Goal: Find specific page/section: Find specific page/section

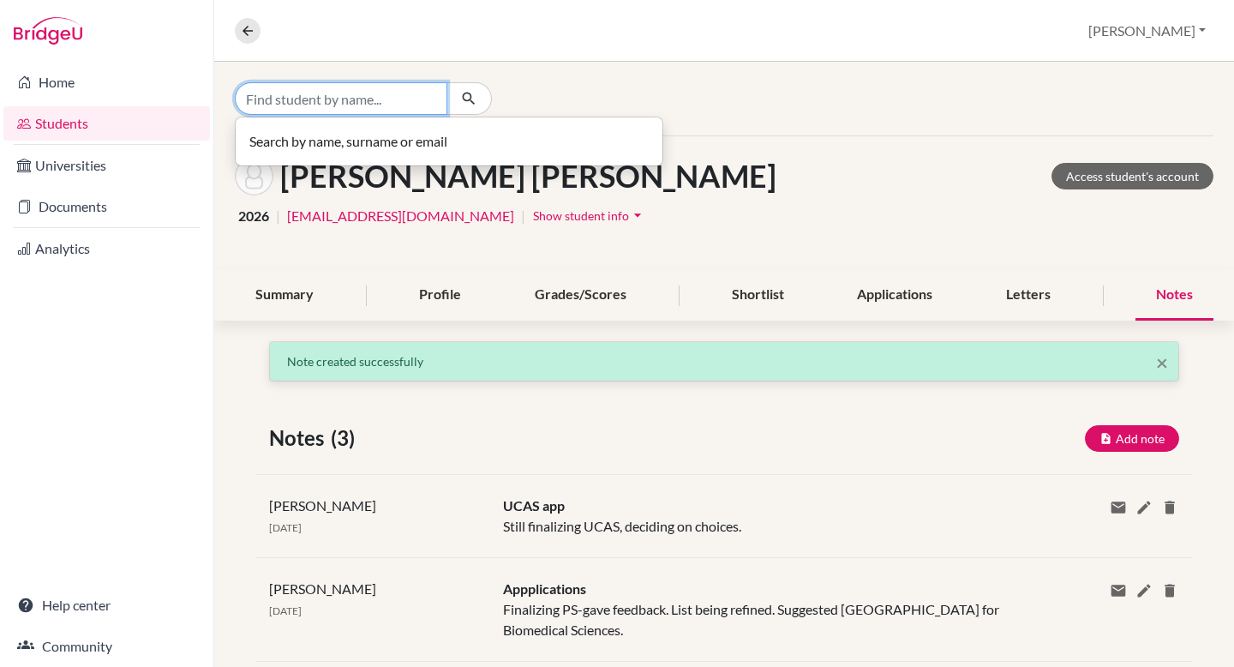
click at [362, 98] on input "Find student by name..." at bounding box center [341, 98] width 212 height 33
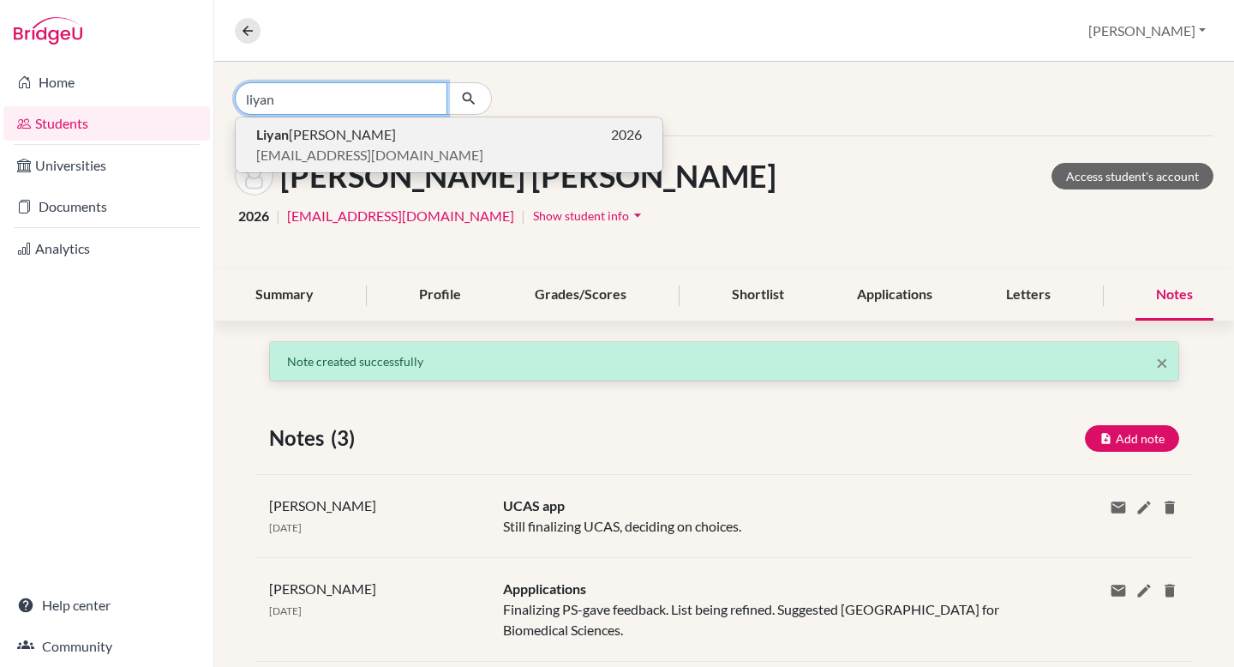
type input "liyan"
click at [365, 143] on p "[PERSON_NAME] 2026" at bounding box center [449, 134] width 386 height 21
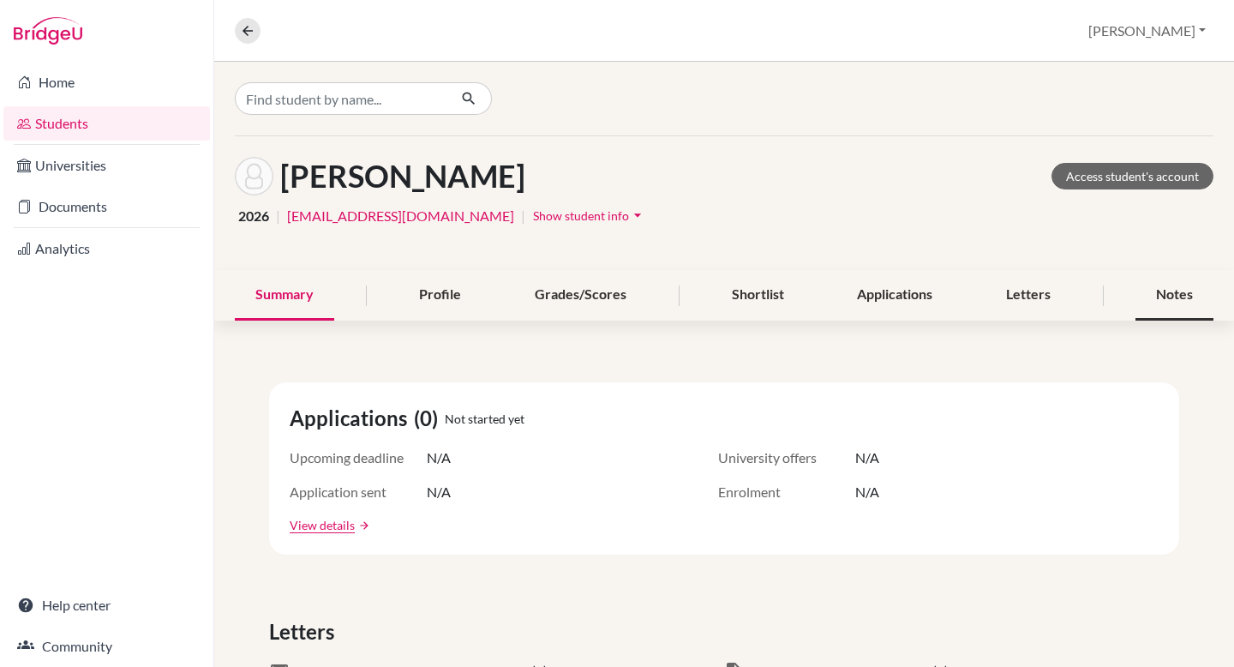
click at [1166, 293] on div "Notes" at bounding box center [1174, 295] width 78 height 51
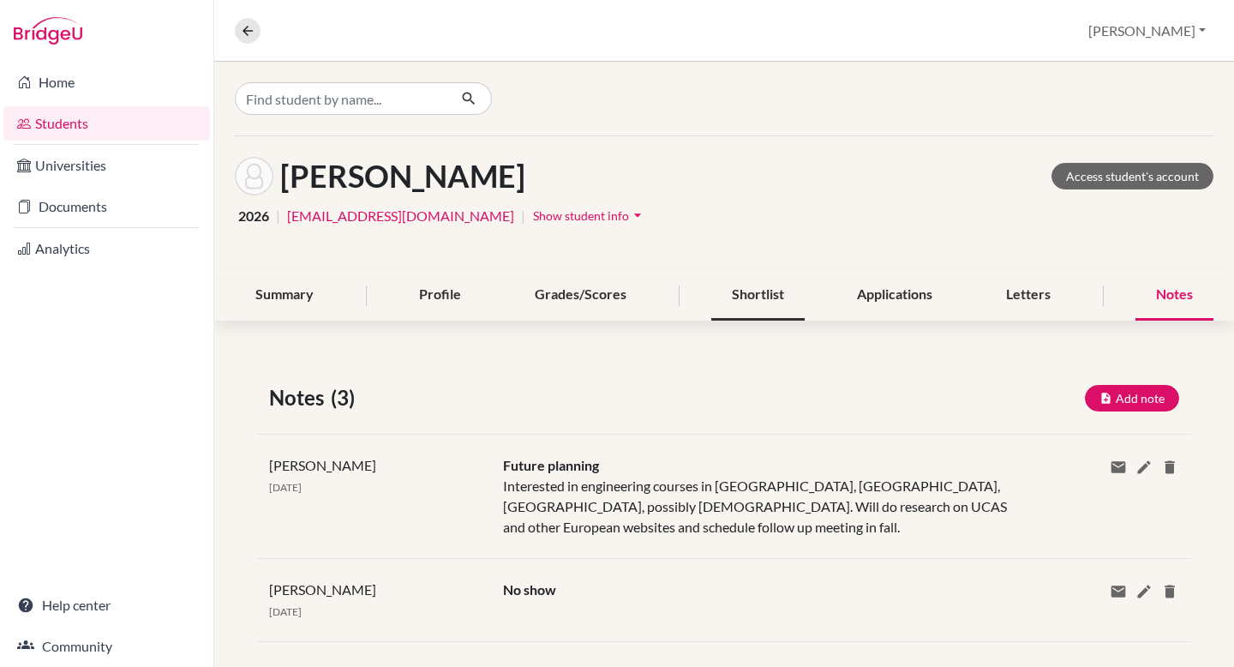
click at [749, 293] on div "Shortlist" at bounding box center [757, 295] width 93 height 51
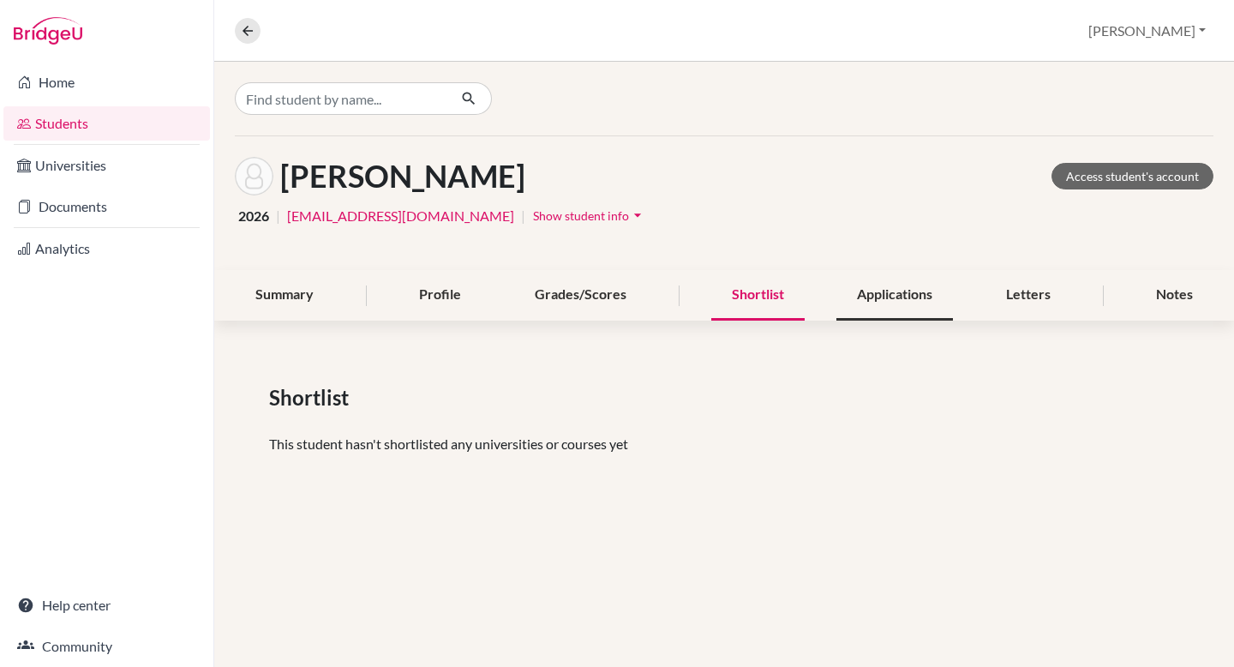
click at [865, 295] on div "Applications" at bounding box center [894, 295] width 117 height 51
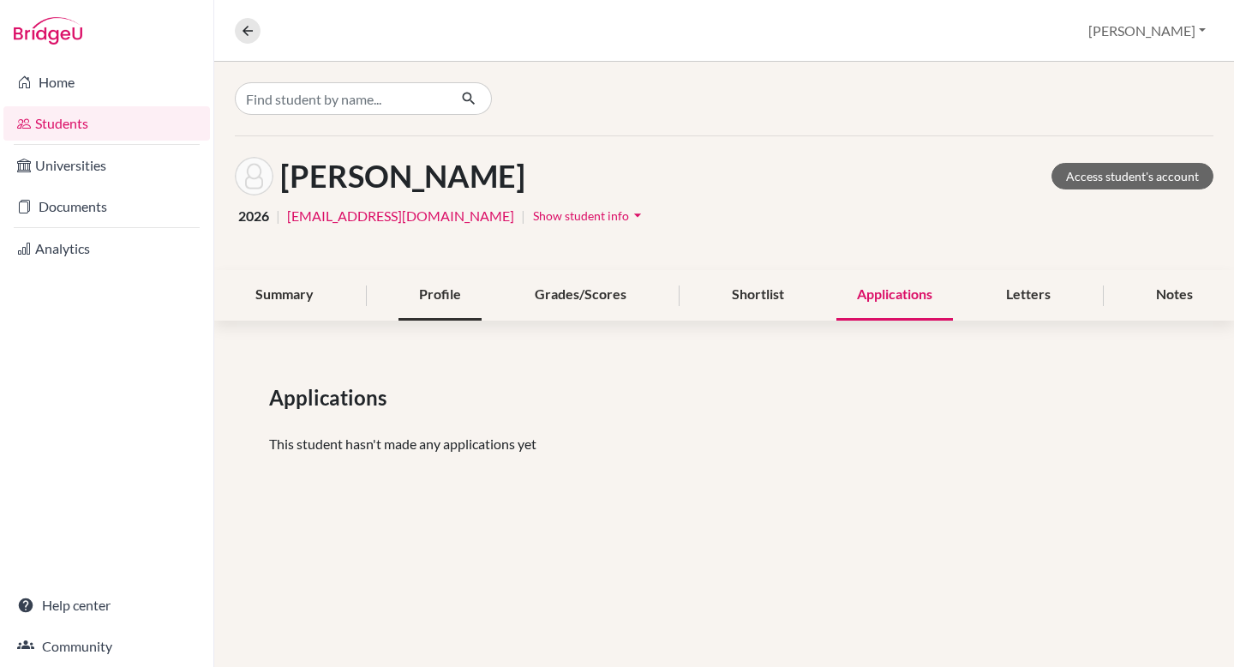
click at [431, 290] on div "Profile" at bounding box center [439, 295] width 83 height 51
